Goal: Transaction & Acquisition: Subscribe to service/newsletter

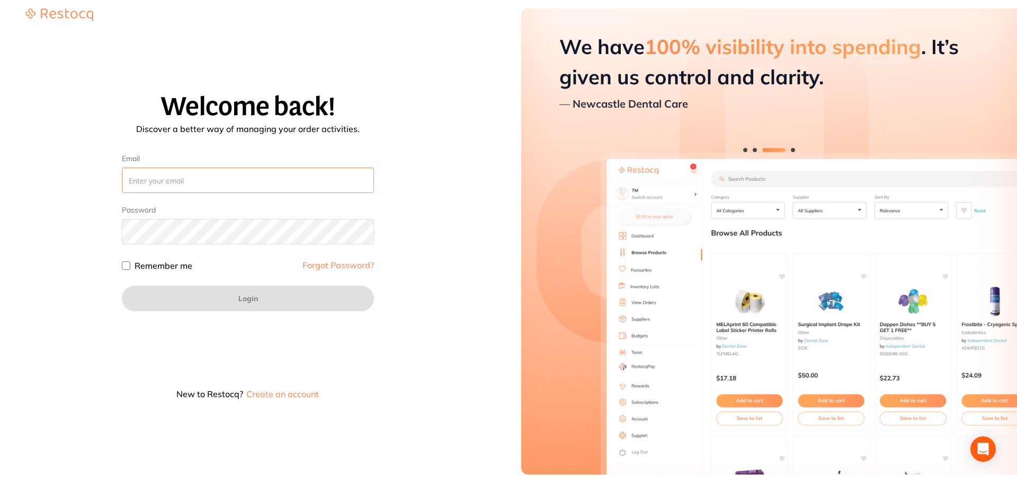
click at [212, 189] on input "Email" at bounding box center [248, 179] width 252 height 25
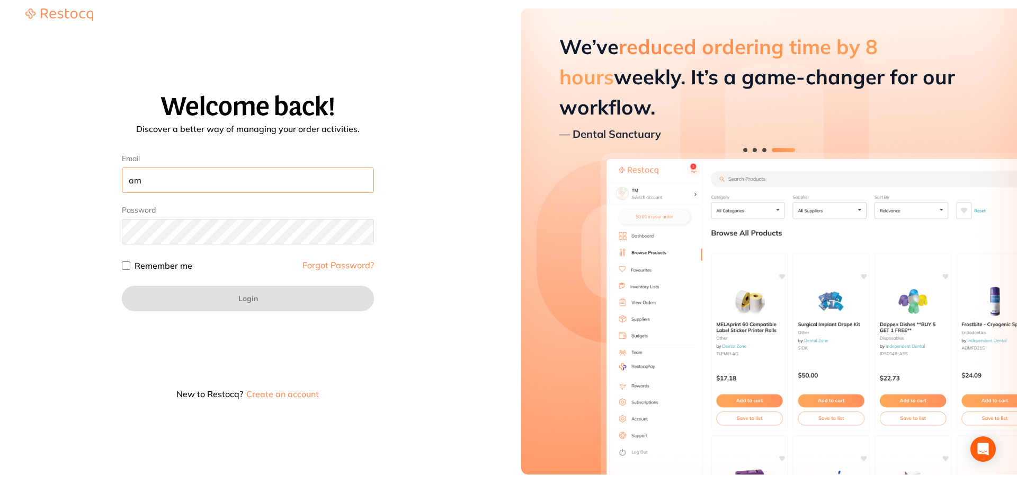
type input "a"
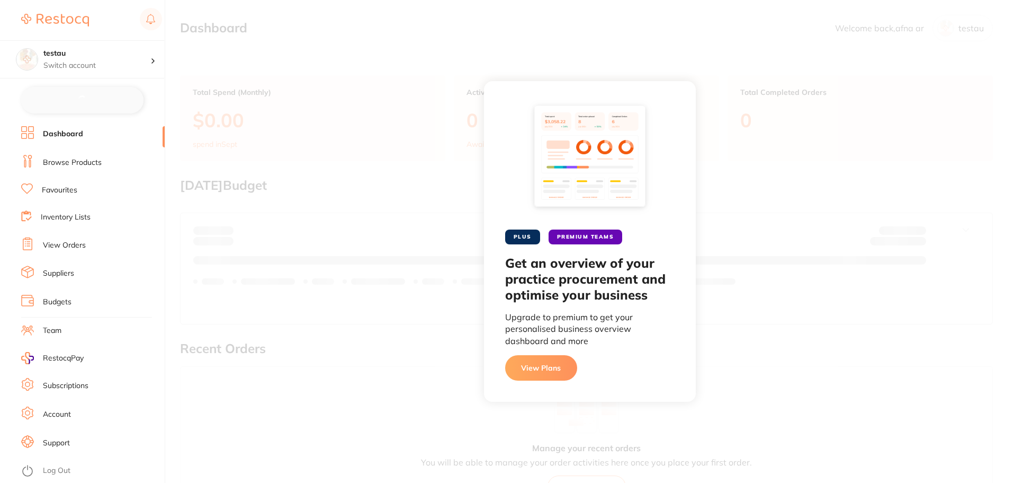
checkbox input "false"
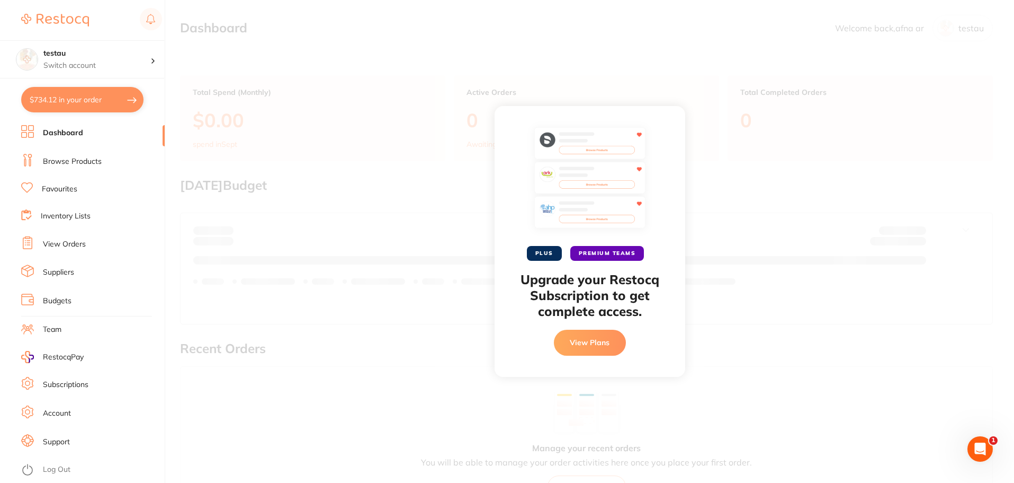
click at [80, 384] on link "Subscriptions" at bounding box center [66, 384] width 46 height 11
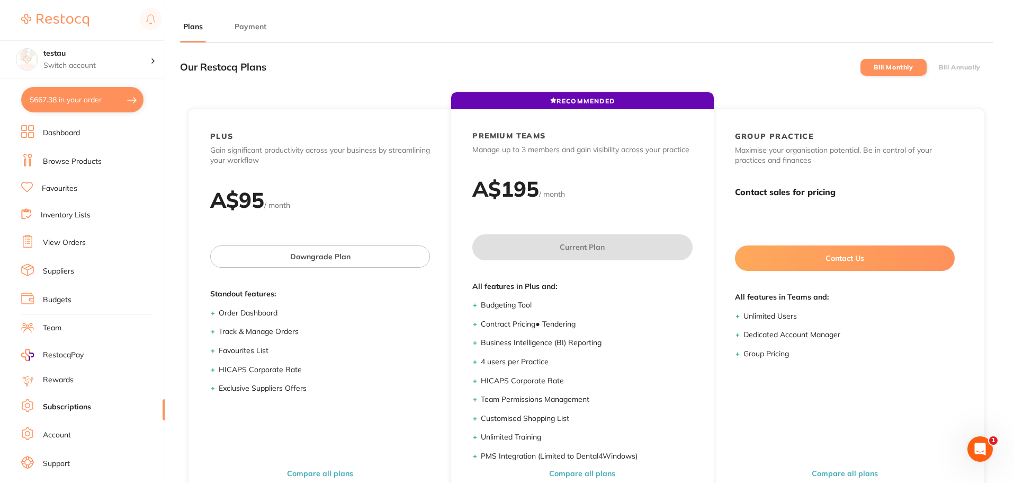
click at [960, 66] on label "Bill Annually" at bounding box center [960, 67] width 42 height 7
click at [939, 67] on input "Bill Annually" at bounding box center [939, 67] width 0 height 0
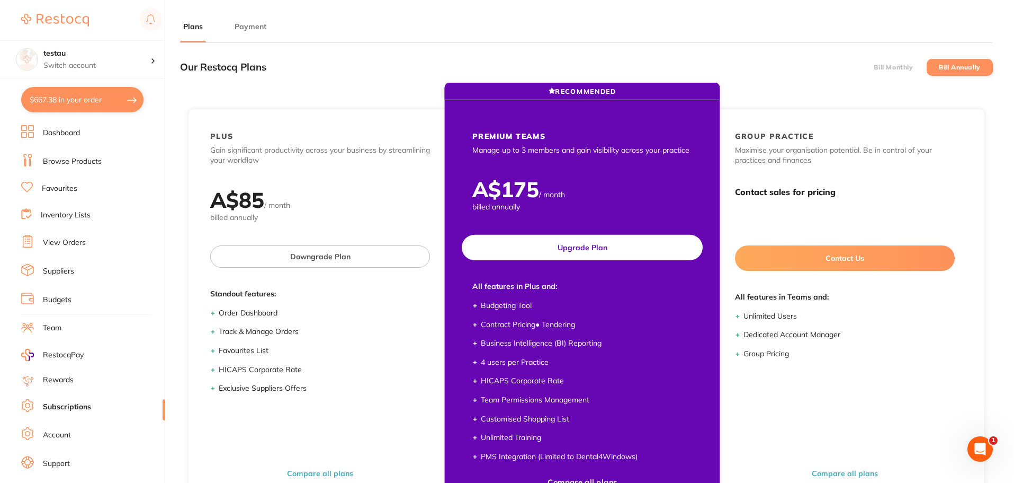
click at [581, 250] on button "Upgrade Plan" at bounding box center [582, 247] width 241 height 25
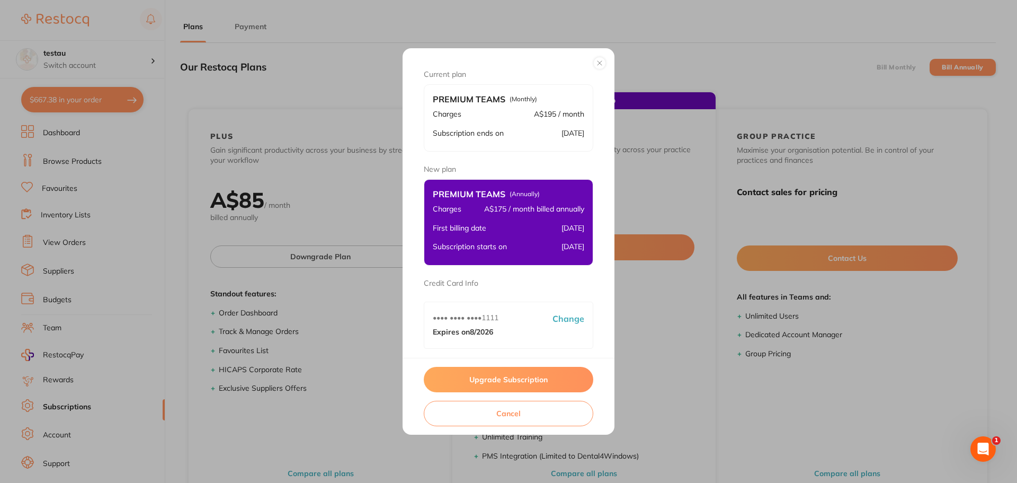
click at [501, 384] on button "Upgrade Subscription" at bounding box center [509, 379] width 170 height 25
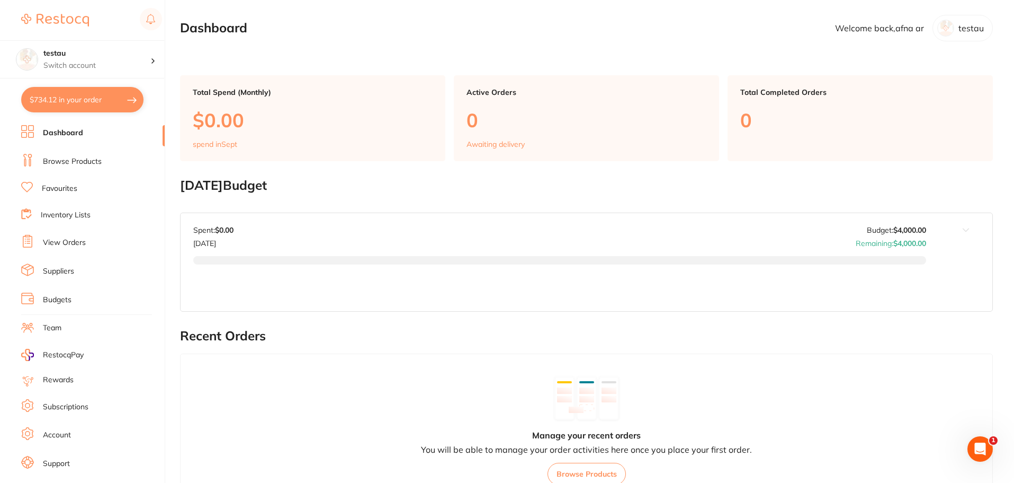
click at [62, 399] on li "Subscriptions" at bounding box center [93, 407] width 144 height 16
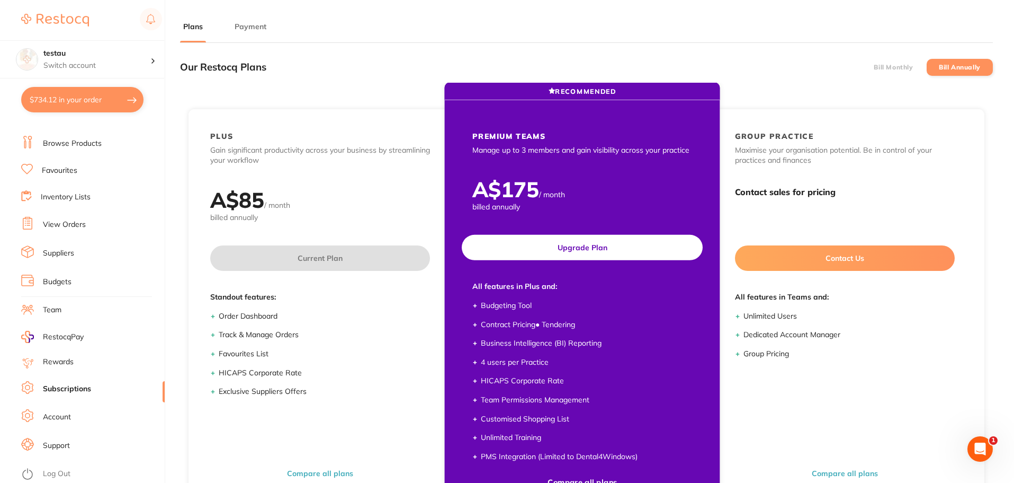
click at [587, 251] on button "Upgrade Plan" at bounding box center [582, 247] width 241 height 25
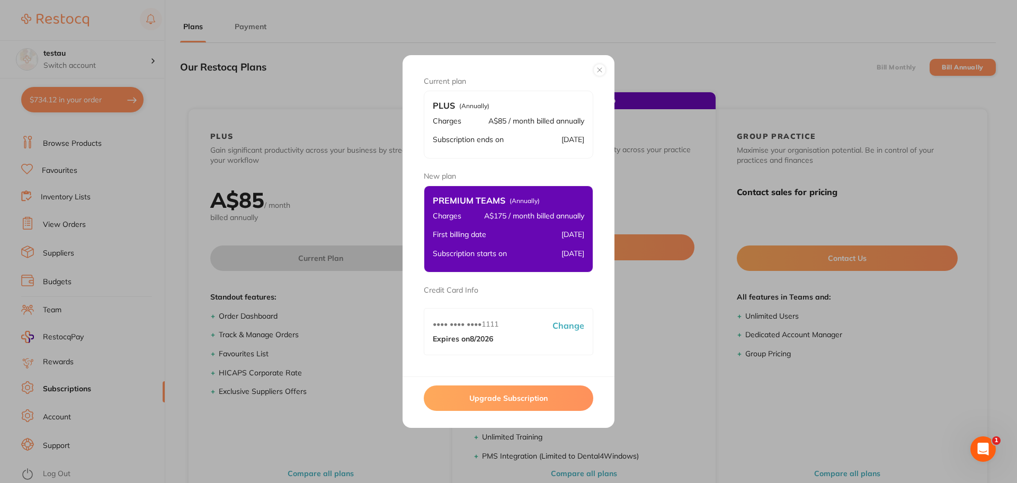
click at [523, 404] on button "Upgrade Subscription" at bounding box center [509, 397] width 170 height 25
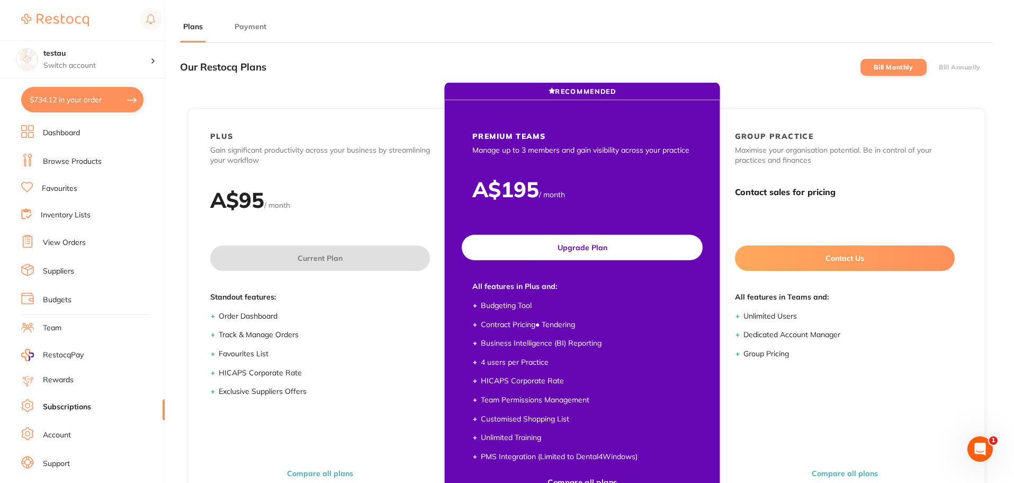
click at [591, 255] on button "Upgrade Plan" at bounding box center [582, 247] width 241 height 25
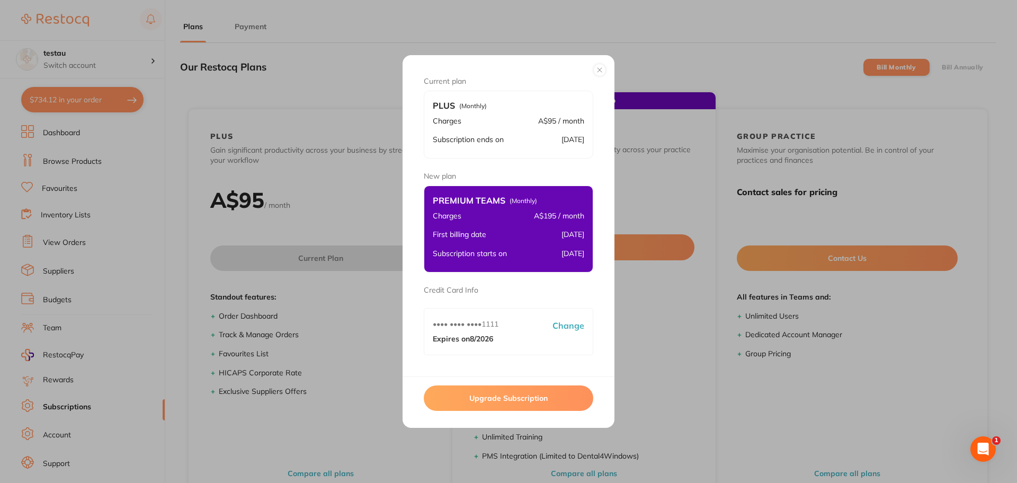
click at [531, 400] on button "Upgrade Subscription" at bounding box center [509, 397] width 170 height 25
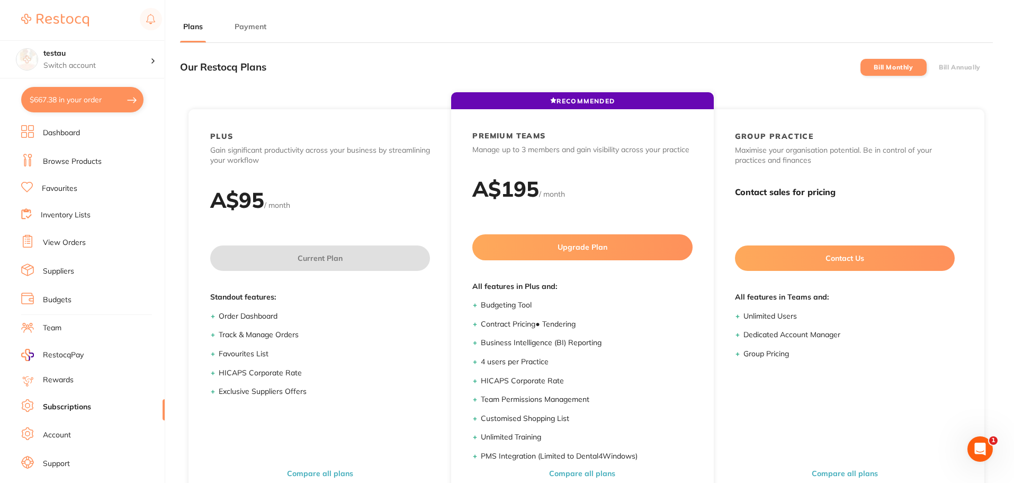
click at [942, 64] on label "Bill Annually" at bounding box center [960, 67] width 42 height 7
click at [939, 67] on input "Bill Annually" at bounding box center [939, 67] width 0 height 0
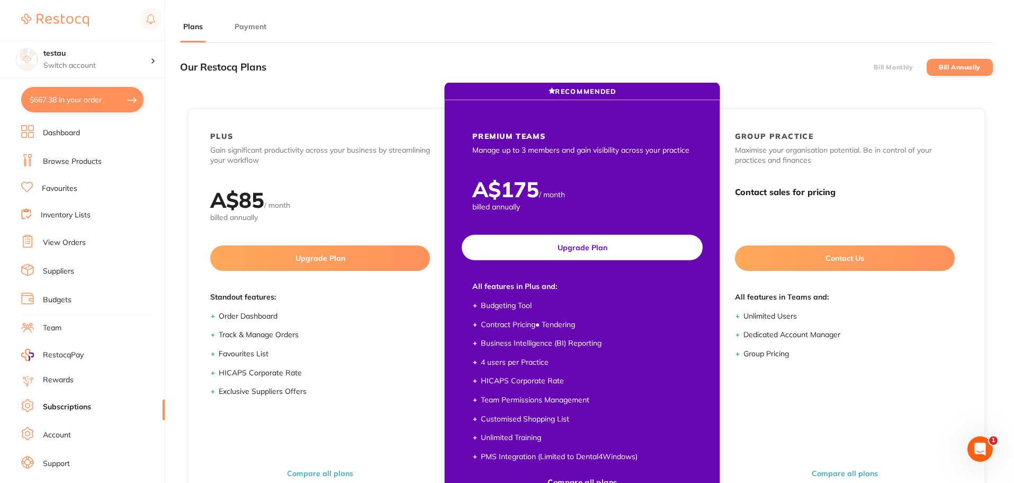
click at [589, 251] on button "Upgrade Plan" at bounding box center [582, 247] width 241 height 25
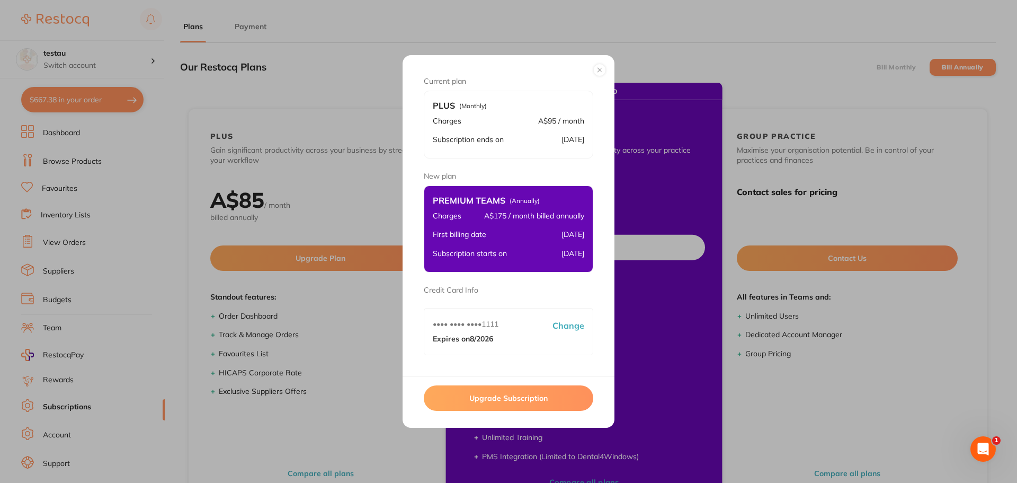
drag, startPoint x: 521, startPoint y: 402, endPoint x: 479, endPoint y: 391, distance: 43.0
click at [521, 401] on button "Upgrade Subscription" at bounding box center [509, 397] width 170 height 25
